Goal: Check status

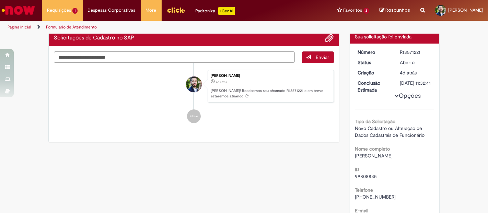
scroll to position [1, 0]
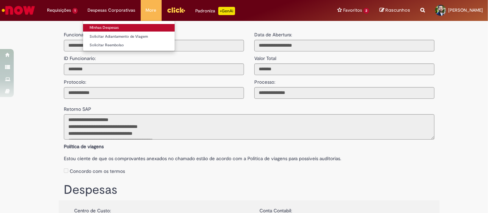
click at [112, 25] on link "Minhas Despesas" at bounding box center [129, 28] width 92 height 8
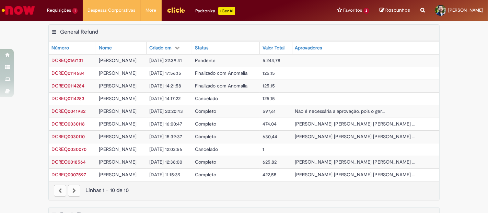
click at [235, 61] on td "Pendente" at bounding box center [226, 60] width 68 height 13
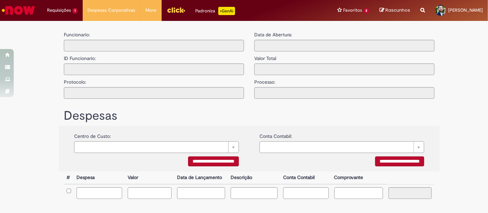
type input "**********"
